Goal: Task Accomplishment & Management: Manage account settings

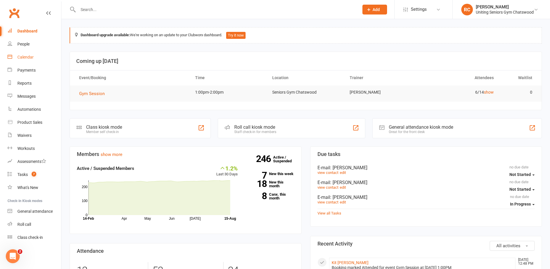
click at [23, 60] on link "Calendar" at bounding box center [35, 57] width 54 height 13
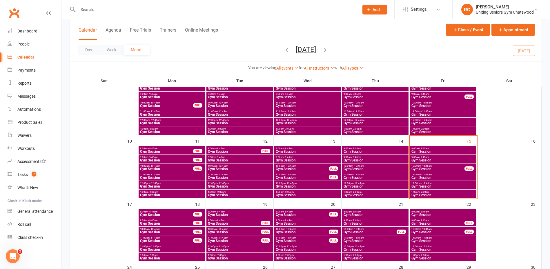
scroll to position [116, 0]
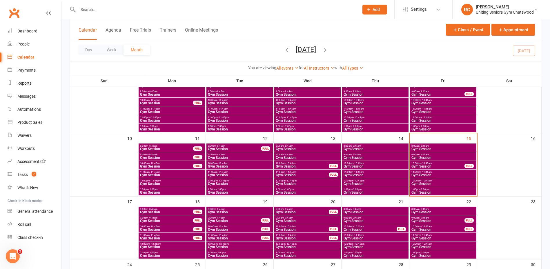
click at [433, 147] on span "Gym Session" at bounding box center [443, 148] width 64 height 3
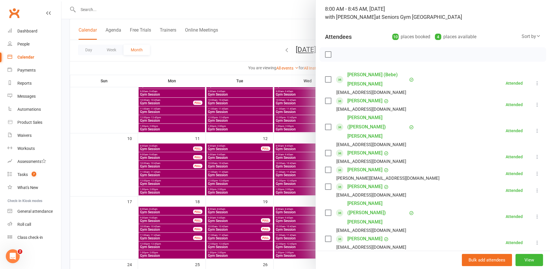
scroll to position [129, 0]
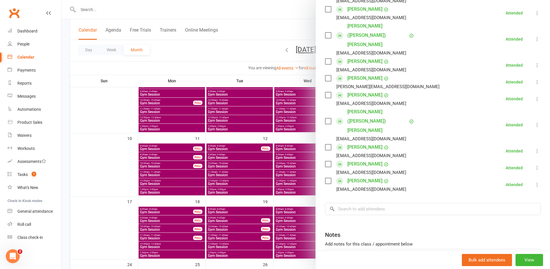
click at [274, 164] on div at bounding box center [305, 134] width 488 height 269
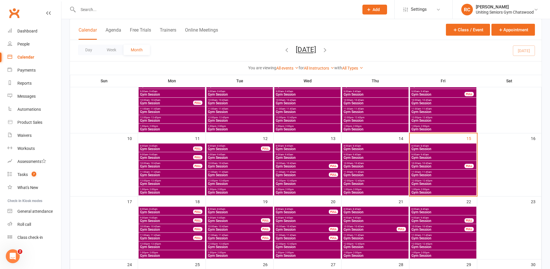
click at [431, 159] on span "Gym Session" at bounding box center [443, 157] width 64 height 3
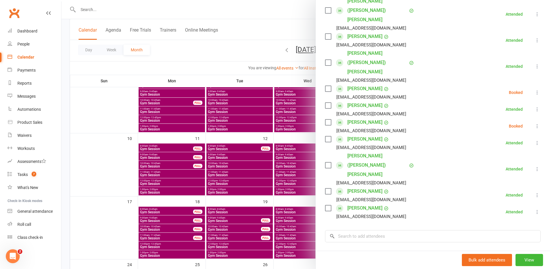
scroll to position [116, 0]
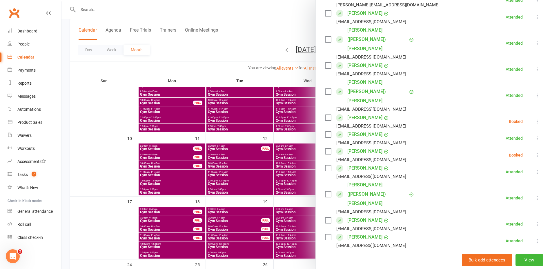
click at [534, 119] on icon at bounding box center [537, 122] width 6 height 6
click at [425, 130] on li "[PERSON_NAME] [PERSON_NAME][EMAIL_ADDRESS][DOMAIN_NAME] Attended More info Remo…" at bounding box center [433, 138] width 216 height 17
click at [325, 148] on label at bounding box center [328, 151] width 6 height 6
click at [325, 115] on label at bounding box center [328, 118] width 6 height 6
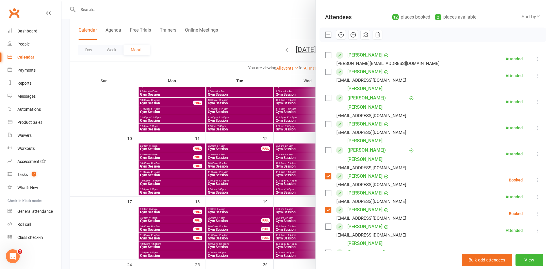
scroll to position [0, 0]
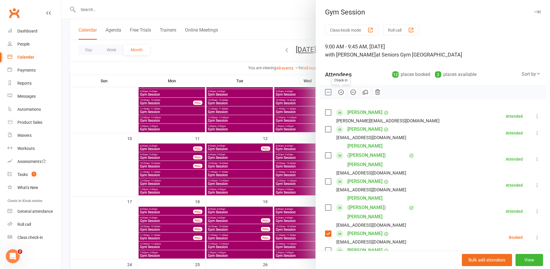
click at [338, 91] on icon "button" at bounding box center [341, 92] width 6 height 6
click at [254, 52] on div at bounding box center [305, 134] width 488 height 269
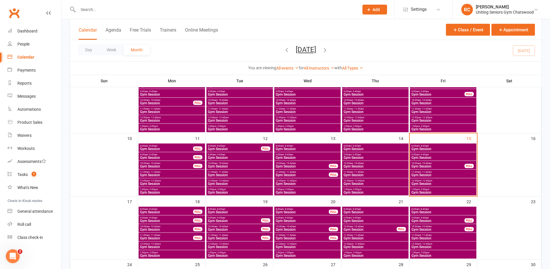
click at [427, 168] on span "Gym Session" at bounding box center [438, 166] width 54 height 3
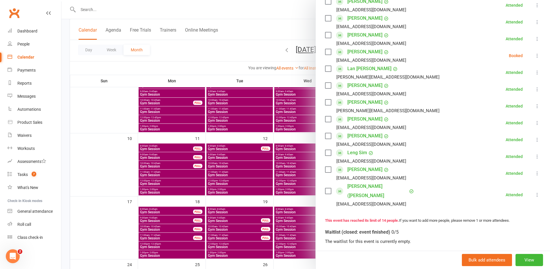
scroll to position [145, 0]
click at [325, 50] on label at bounding box center [328, 52] width 6 height 6
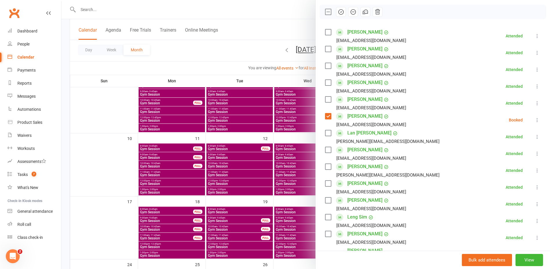
scroll to position [29, 0]
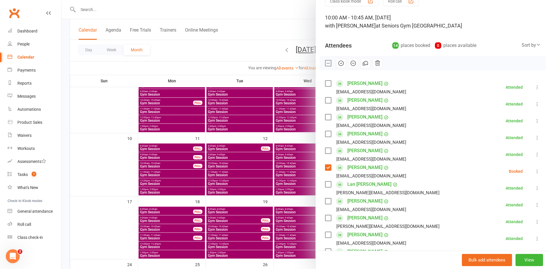
click at [339, 65] on icon "button" at bounding box center [341, 63] width 6 height 6
click at [283, 26] on div at bounding box center [305, 134] width 488 height 269
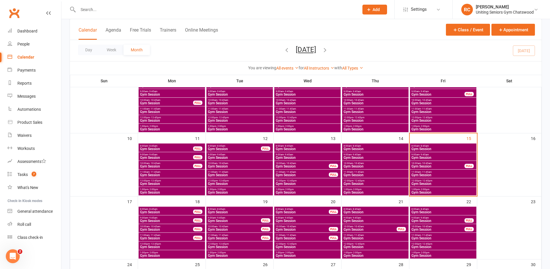
click at [438, 176] on span "Gym Session" at bounding box center [443, 174] width 64 height 3
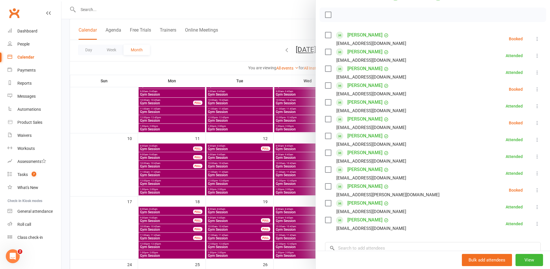
scroll to position [87, 0]
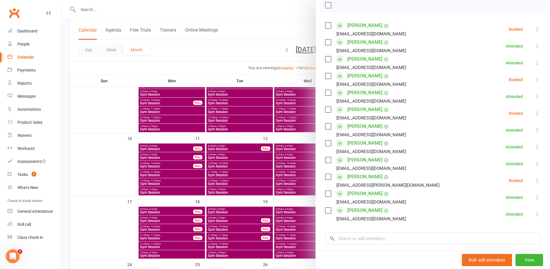
click at [325, 109] on label at bounding box center [328, 110] width 6 height 6
click at [534, 112] on icon at bounding box center [537, 113] width 6 height 6
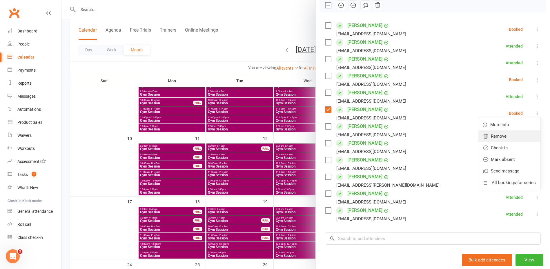
click at [511, 138] on link "Remove" at bounding box center [509, 136] width 62 height 12
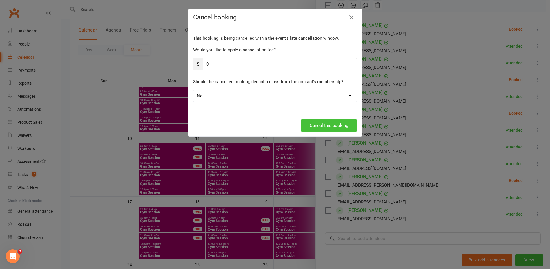
click at [308, 125] on button "Cancel this booking" at bounding box center [328, 125] width 57 height 12
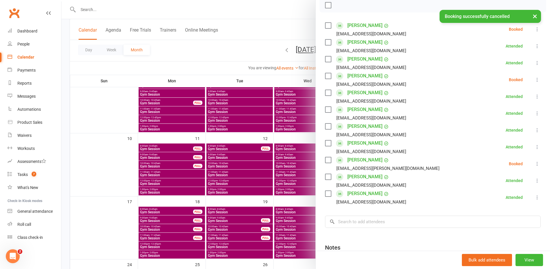
click at [325, 159] on label at bounding box center [328, 160] width 6 height 6
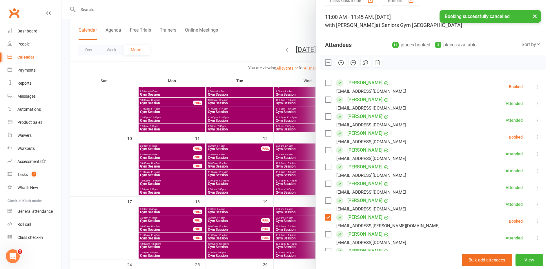
scroll to position [29, 0]
click at [326, 132] on label at bounding box center [328, 134] width 6 height 6
click at [327, 86] on label at bounding box center [328, 84] width 6 height 6
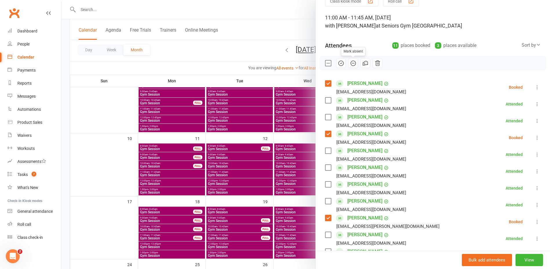
click at [351, 62] on icon "button" at bounding box center [353, 63] width 5 height 5
click at [288, 30] on div at bounding box center [305, 134] width 488 height 269
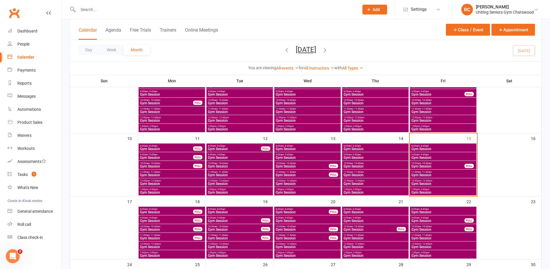
click at [421, 183] on span "Gym Session" at bounding box center [443, 183] width 64 height 3
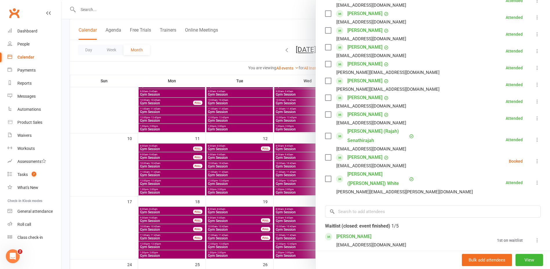
scroll to position [116, 0]
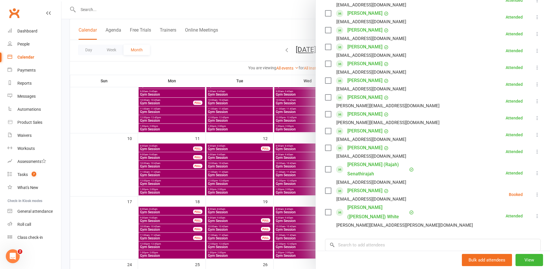
click at [534, 196] on icon at bounding box center [537, 195] width 6 height 6
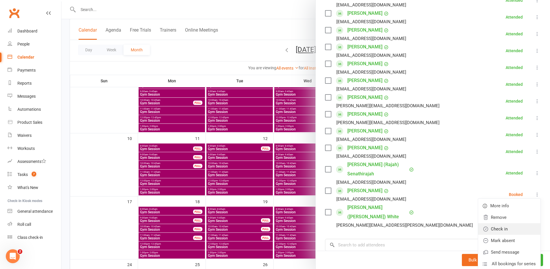
click at [482, 228] on icon at bounding box center [485, 229] width 6 height 6
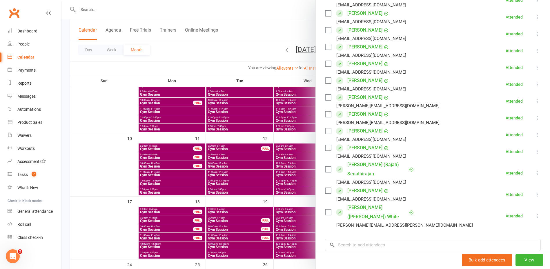
click at [274, 36] on div at bounding box center [305, 134] width 488 height 269
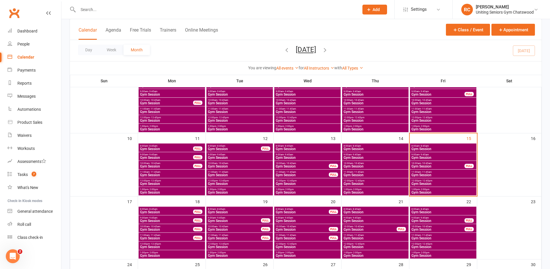
click at [431, 193] on span "Gym Session" at bounding box center [443, 192] width 64 height 3
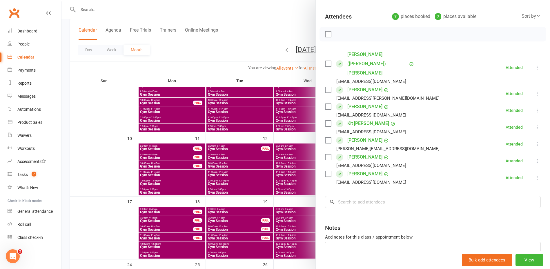
scroll to position [0, 0]
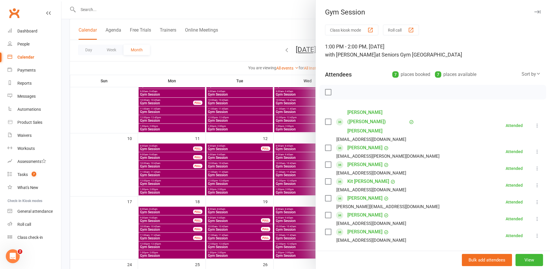
click at [252, 30] on div at bounding box center [305, 134] width 488 height 269
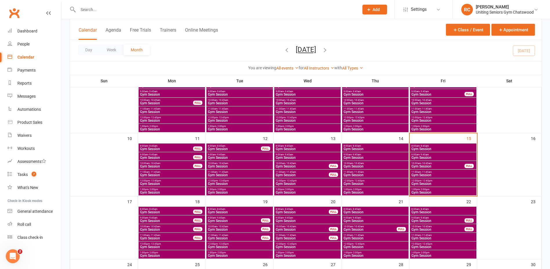
click at [96, 8] on input "text" at bounding box center [215, 10] width 278 height 8
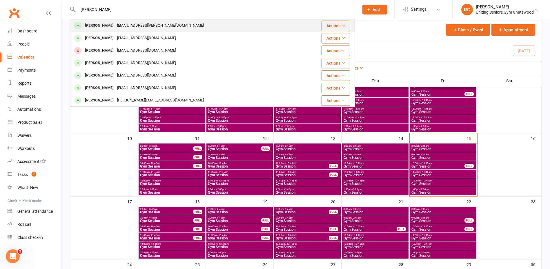
type input "[PERSON_NAME]"
click at [97, 25] on div "[PERSON_NAME]" at bounding box center [99, 25] width 32 height 8
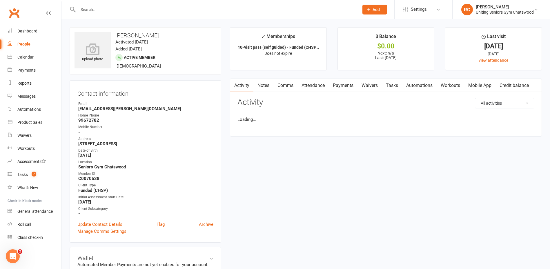
click at [100, 8] on input "text" at bounding box center [215, 10] width 278 height 8
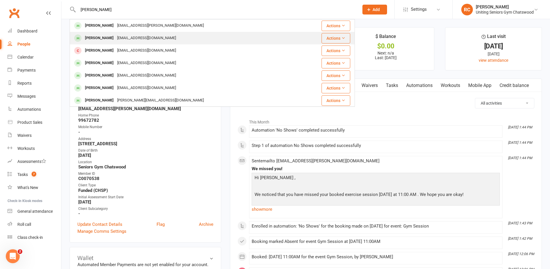
type input "[PERSON_NAME]"
click at [103, 39] on div "[PERSON_NAME]" at bounding box center [99, 38] width 32 height 8
